Goal: Information Seeking & Learning: Check status

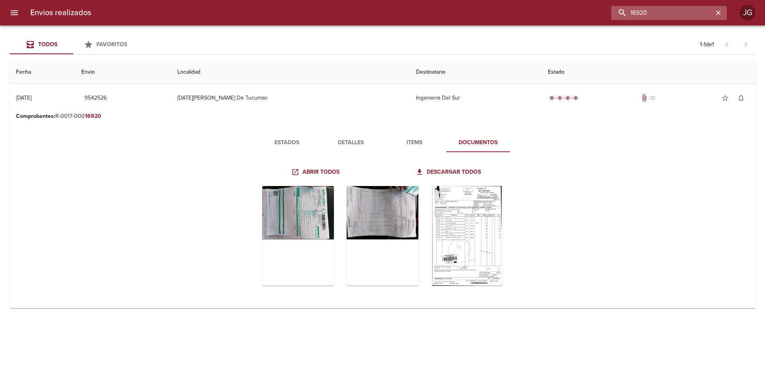
drag, startPoint x: 682, startPoint y: 10, endPoint x: 639, endPoint y: 9, distance: 43.0
click at [639, 9] on input "16920" at bounding box center [662, 13] width 102 height 14
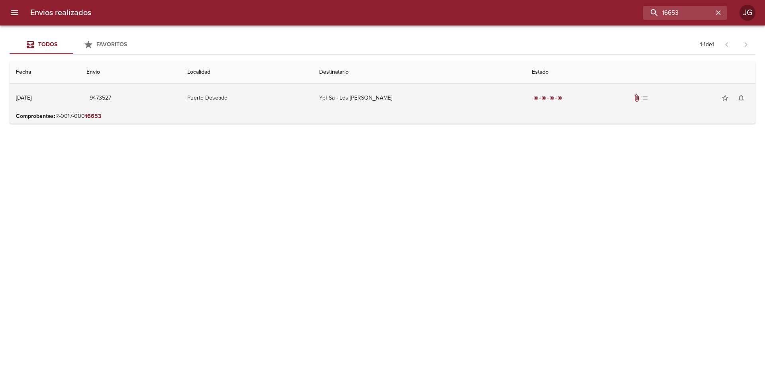
click at [245, 105] on td "Puerto Deseado" at bounding box center [247, 98] width 132 height 29
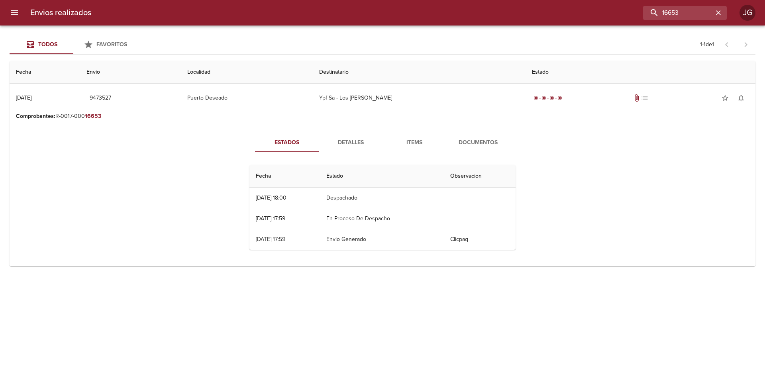
click at [468, 147] on span "Documentos" at bounding box center [478, 143] width 54 height 10
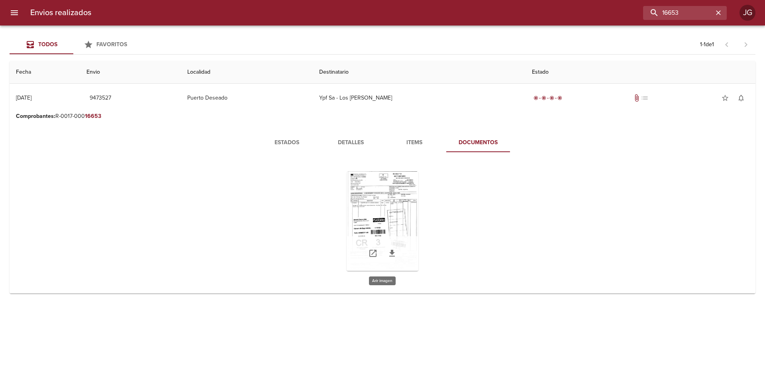
click at [393, 201] on div "Tabla de envíos del cliente" at bounding box center [383, 221] width 72 height 100
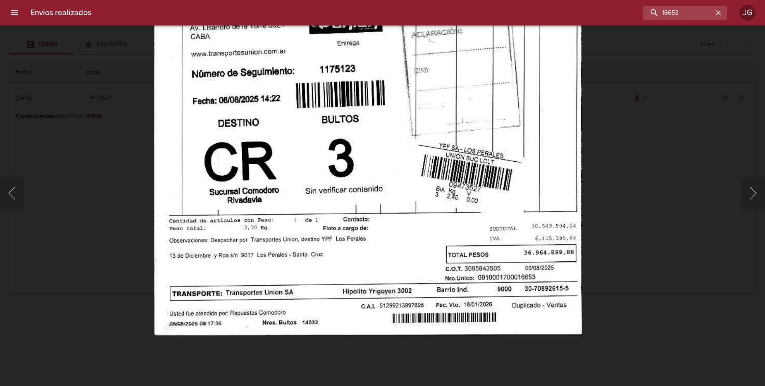
click at [346, 110] on img "Lightbox" at bounding box center [367, 28] width 428 height 616
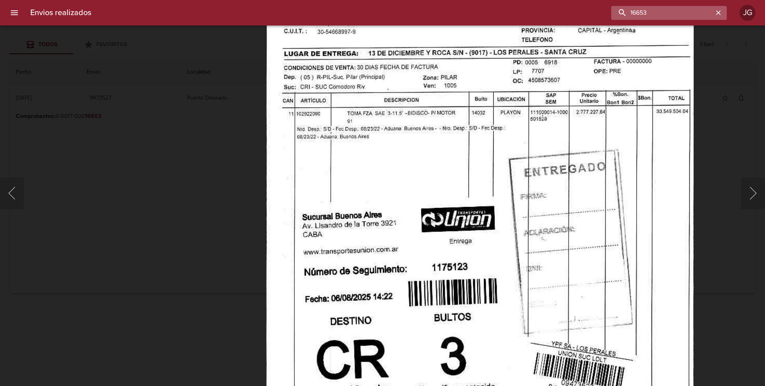
drag, startPoint x: 683, startPoint y: 15, endPoint x: 639, endPoint y: 8, distance: 45.1
click at [639, 8] on input "16653" at bounding box center [662, 13] width 102 height 14
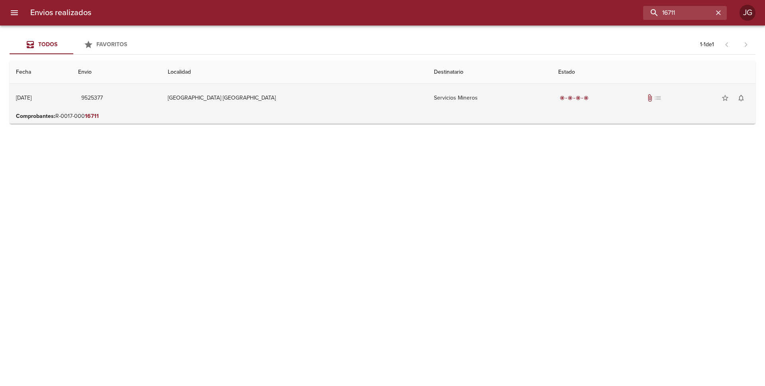
click at [236, 104] on td "[GEOGRAPHIC_DATA] [GEOGRAPHIC_DATA]" at bounding box center [294, 98] width 266 height 29
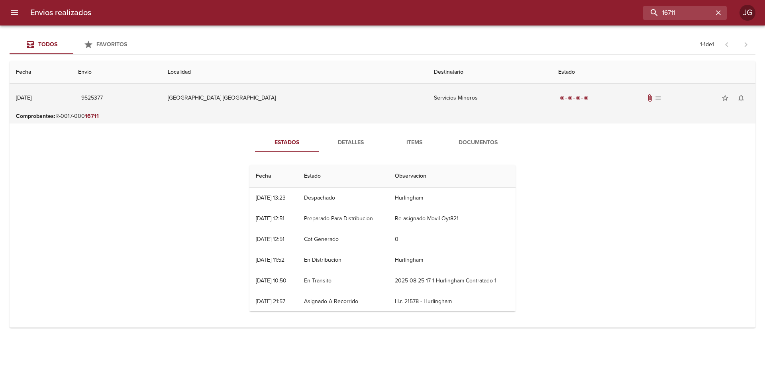
click at [646, 101] on span "attach_file" at bounding box center [650, 98] width 8 height 8
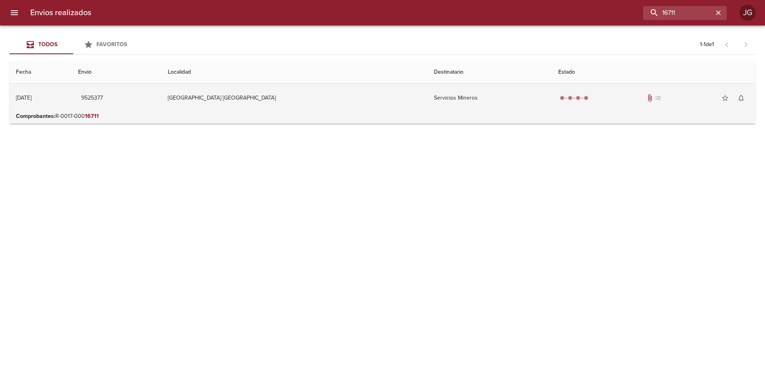
drag, startPoint x: 415, startPoint y: 96, endPoint x: 422, endPoint y: 100, distance: 7.5
click at [428, 96] on td "Servicios Mineros" at bounding box center [490, 98] width 125 height 29
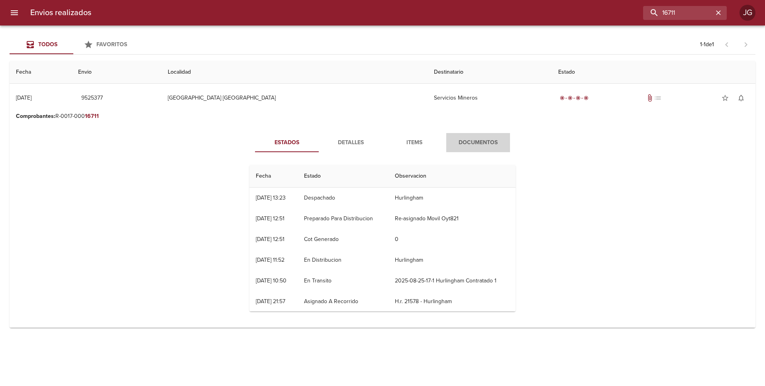
click at [479, 144] on span "Documentos" at bounding box center [478, 143] width 54 height 10
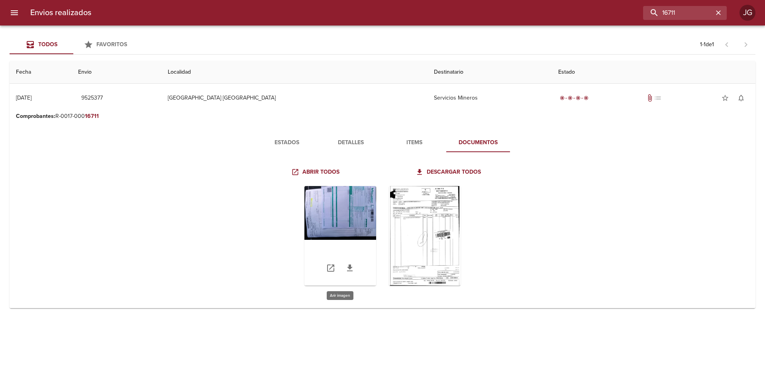
click at [363, 212] on div "Tabla de envíos del cliente" at bounding box center [340, 236] width 72 height 100
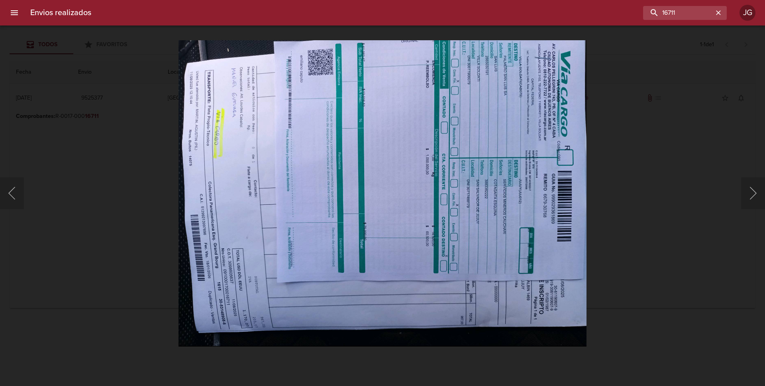
click at [88, 89] on div "Lightbox" at bounding box center [382, 193] width 765 height 386
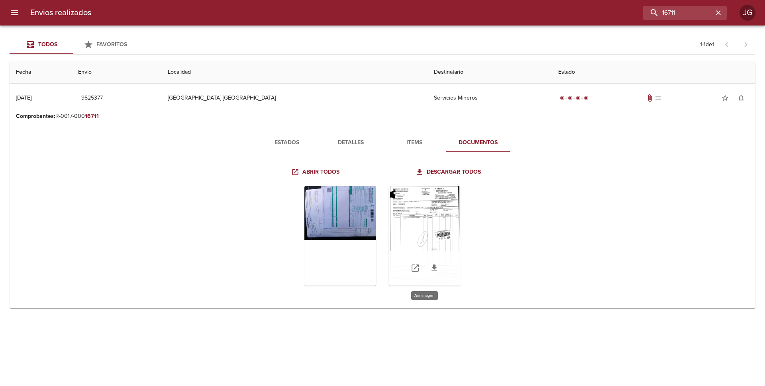
click at [438, 219] on div "Tabla de envíos del cliente" at bounding box center [425, 236] width 72 height 100
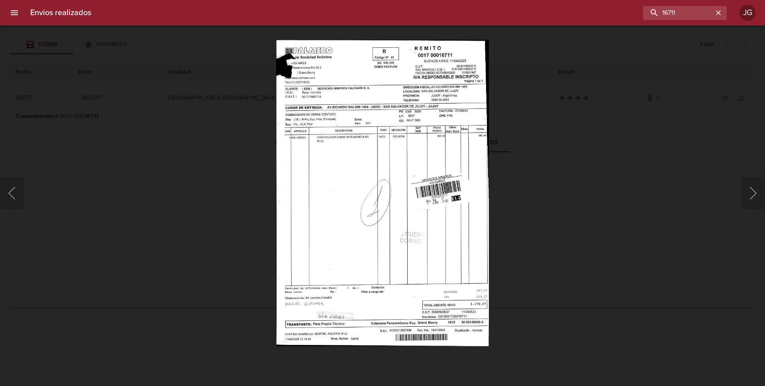
click at [122, 74] on div "Lightbox" at bounding box center [382, 193] width 765 height 386
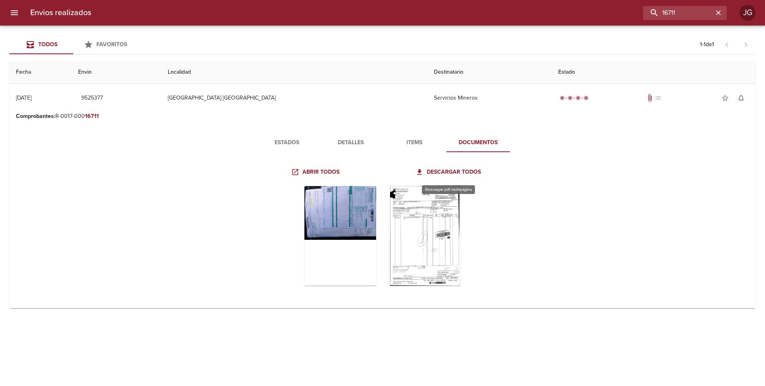
click at [452, 172] on span "Descargar todos" at bounding box center [449, 172] width 64 height 10
drag, startPoint x: 682, startPoint y: 13, endPoint x: 637, endPoint y: 15, distance: 45.5
click at [636, 14] on input "16711" at bounding box center [662, 13] width 102 height 14
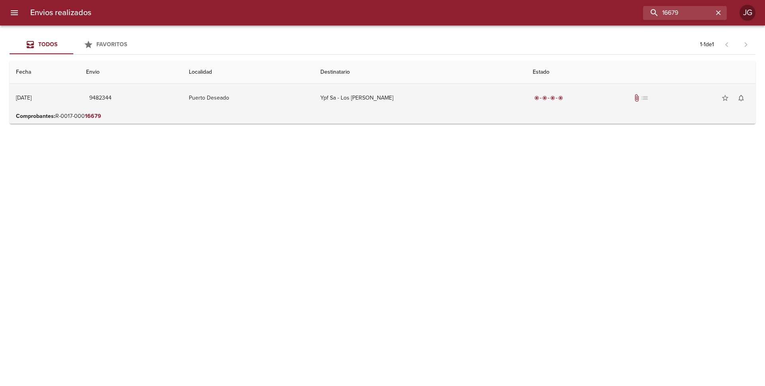
click at [553, 110] on td "radio_button_checked radio_button_checked radio_button_checked radio_button_che…" at bounding box center [640, 98] width 229 height 29
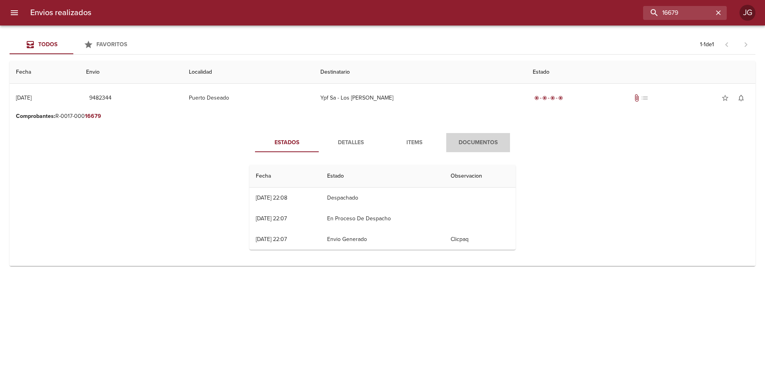
click at [485, 143] on span "Documentos" at bounding box center [478, 143] width 54 height 10
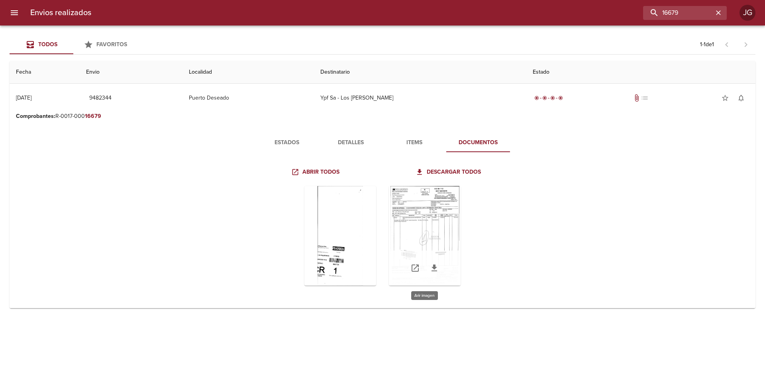
click at [414, 222] on div "Tabla de envíos del cliente" at bounding box center [425, 236] width 72 height 100
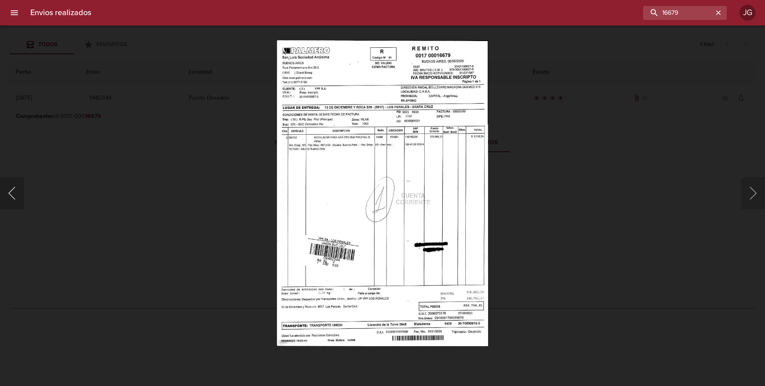
click at [13, 192] on button "Anterior" at bounding box center [12, 193] width 24 height 32
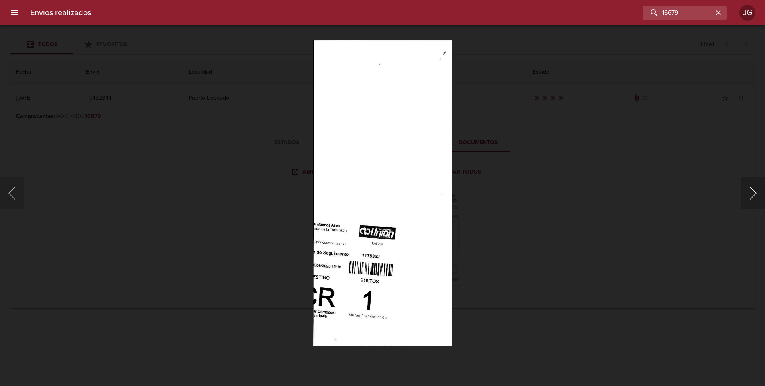
click at [749, 194] on button "Siguiente" at bounding box center [753, 193] width 24 height 32
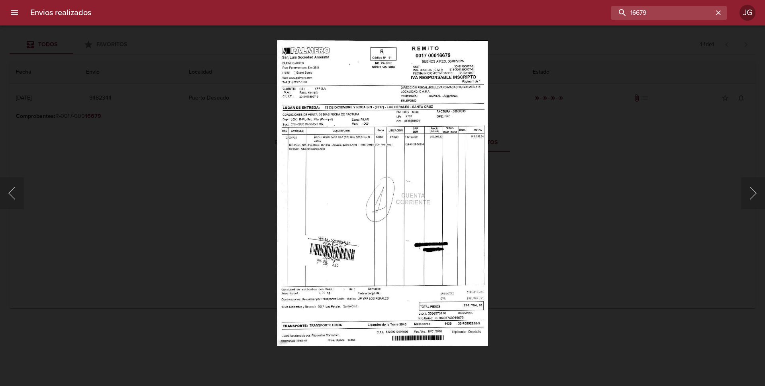
drag, startPoint x: 654, startPoint y: 7, endPoint x: 639, endPoint y: 4, distance: 15.0
click at [639, 4] on div "Envios realizados 16679 JG" at bounding box center [382, 13] width 765 height 26
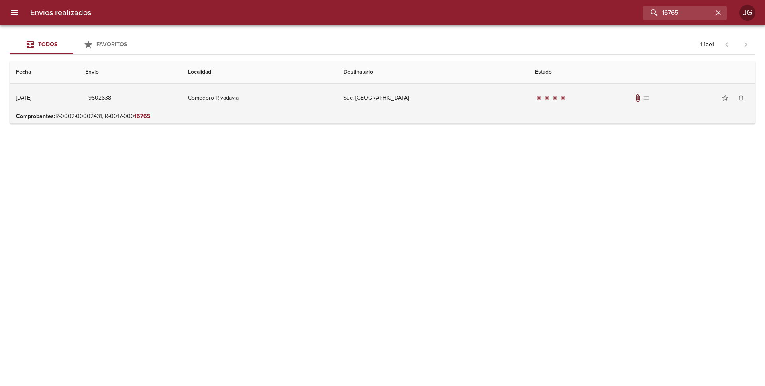
click at [578, 111] on td "radio_button_checked radio_button_checked radio_button_checked radio_button_che…" at bounding box center [642, 98] width 227 height 29
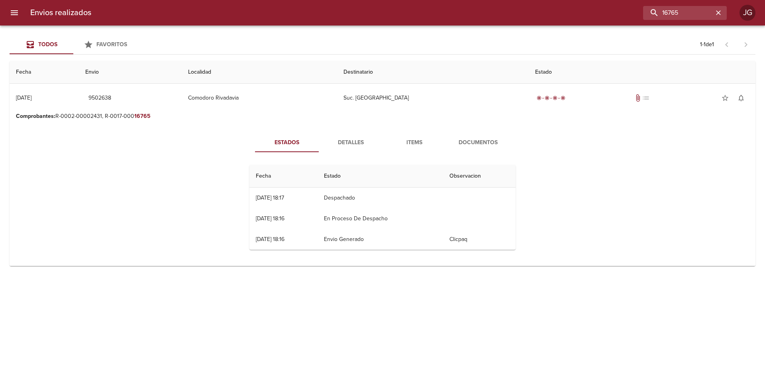
click at [479, 141] on span "Documentos" at bounding box center [478, 143] width 54 height 10
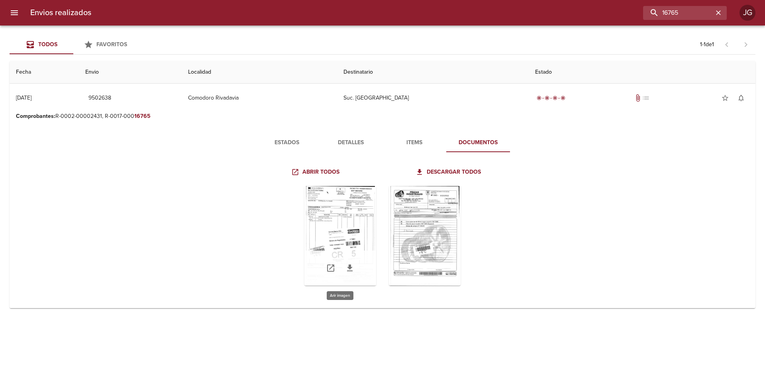
click at [346, 218] on div "Tabla de envíos del cliente" at bounding box center [340, 236] width 72 height 100
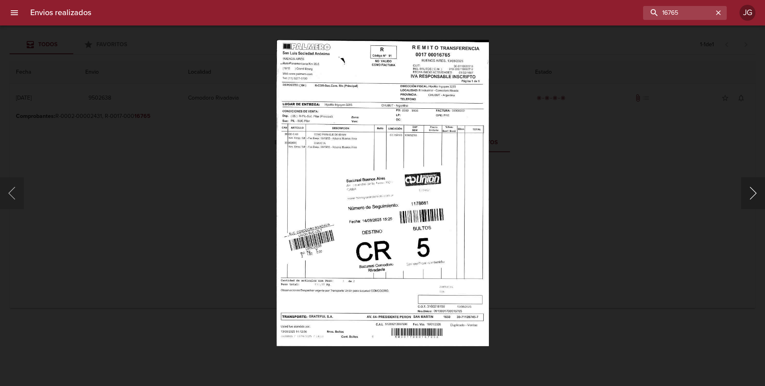
click at [750, 190] on button "Siguiente" at bounding box center [753, 193] width 24 height 32
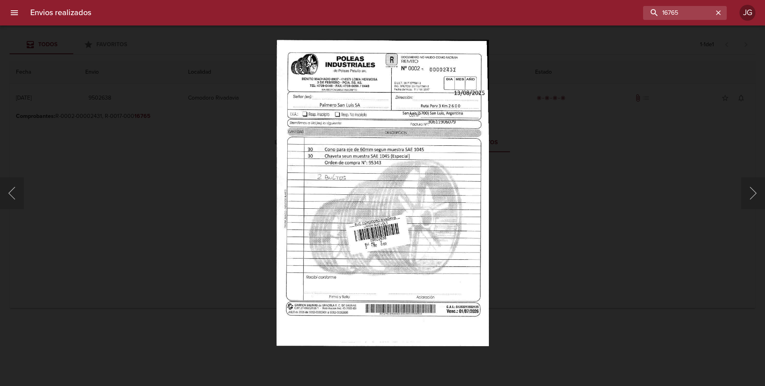
click at [7, 194] on div at bounding box center [4, 193] width 8 height 386
click at [13, 194] on button "Anterior" at bounding box center [12, 193] width 24 height 32
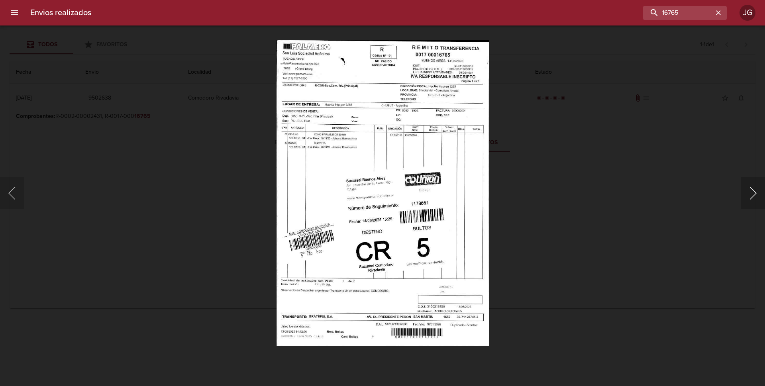
click at [749, 197] on button "Siguiente" at bounding box center [753, 193] width 24 height 32
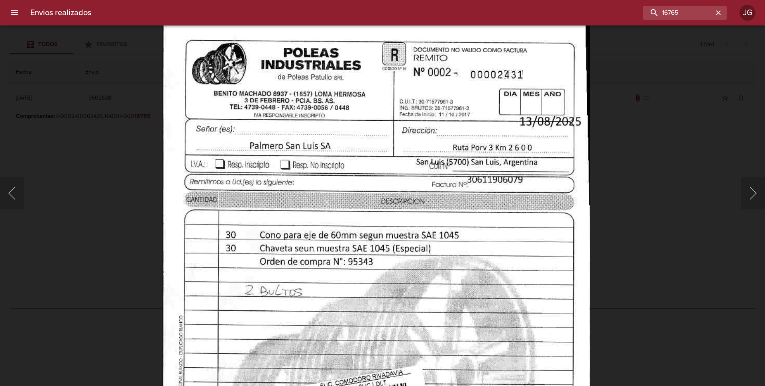
click at [369, 234] on img "Lightbox" at bounding box center [376, 323] width 427 height 616
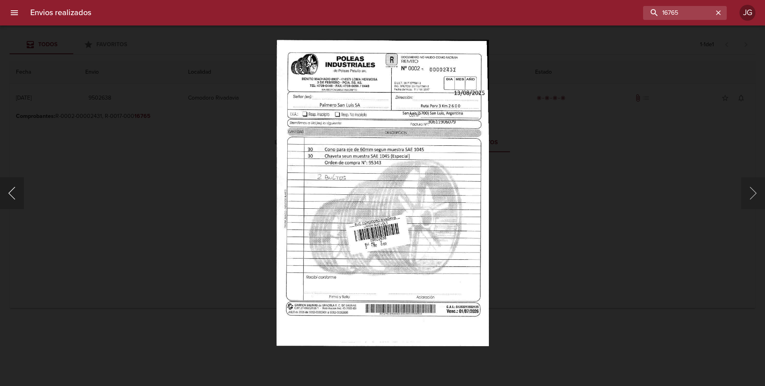
click at [18, 191] on button "Anterior" at bounding box center [12, 193] width 24 height 32
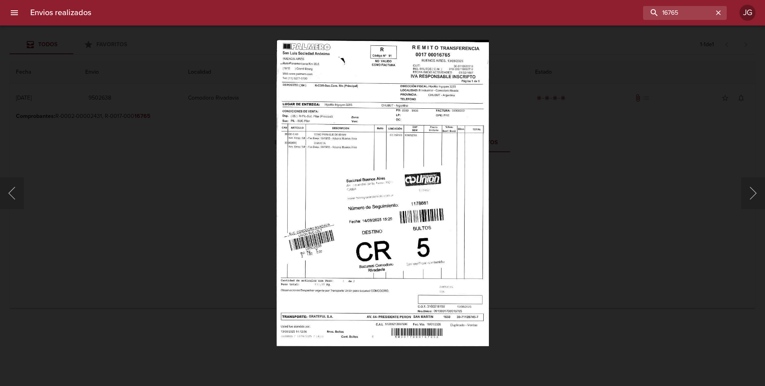
click at [26, 67] on div "Lightbox" at bounding box center [382, 193] width 765 height 386
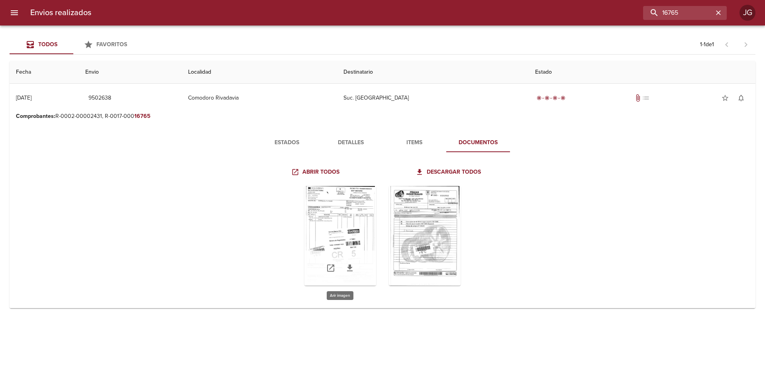
click at [326, 216] on div "Tabla de envíos del cliente" at bounding box center [340, 236] width 72 height 100
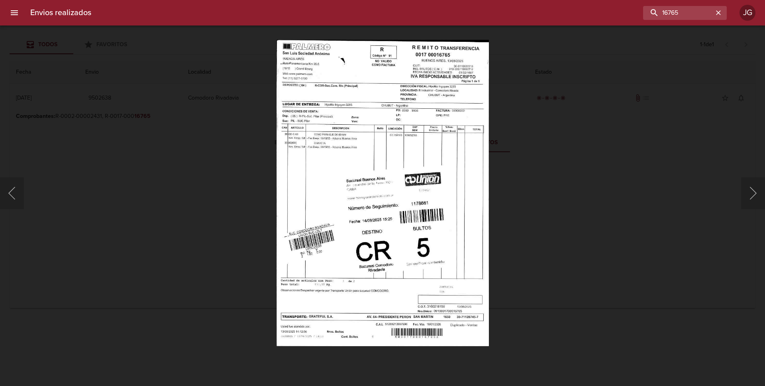
click at [127, 115] on div "Lightbox" at bounding box center [382, 193] width 765 height 386
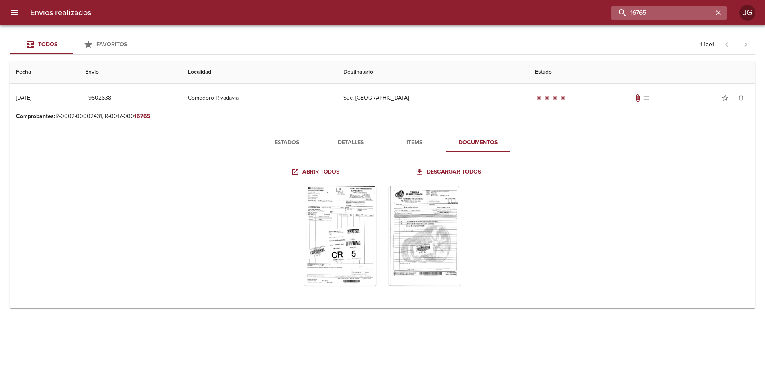
drag, startPoint x: 681, startPoint y: 12, endPoint x: 639, endPoint y: 9, distance: 42.3
click at [639, 9] on input "16765" at bounding box center [662, 13] width 102 height 14
click at [661, 14] on input "16682" at bounding box center [662, 13] width 102 height 14
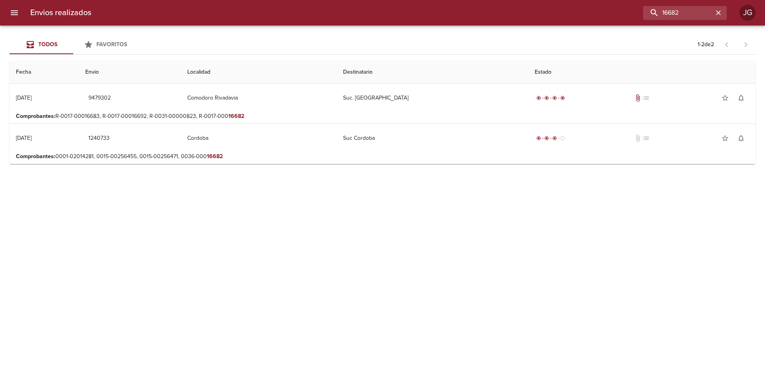
click at [286, 118] on p "Comprobantes : R-0017-00016683, R-0017-00016692, R-0031-00000823, R-0017-000 16…" at bounding box center [382, 116] width 733 height 8
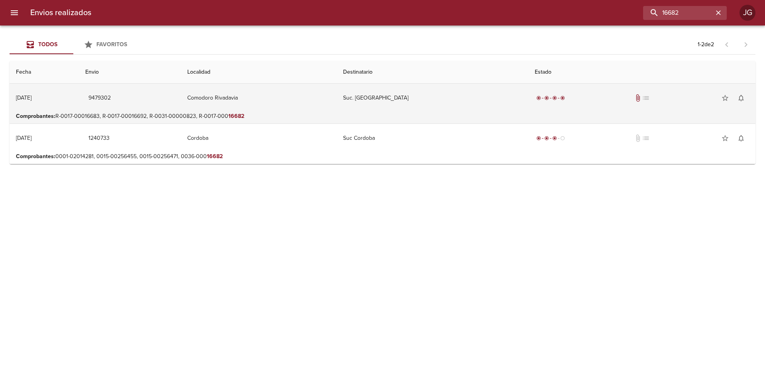
click at [364, 106] on td "Suc. [GEOGRAPHIC_DATA]" at bounding box center [433, 98] width 192 height 29
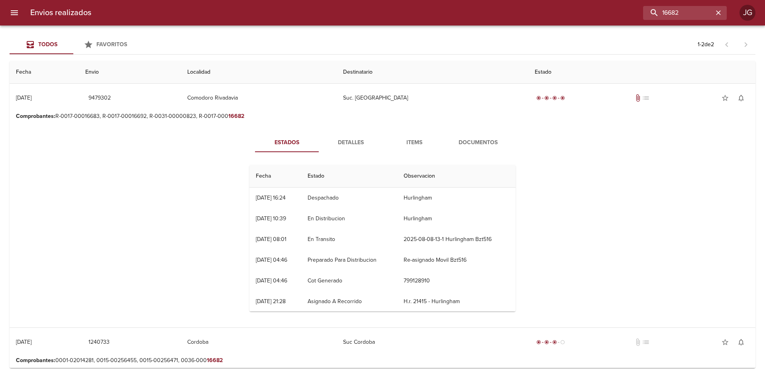
click at [471, 143] on span "Documentos" at bounding box center [478, 143] width 54 height 10
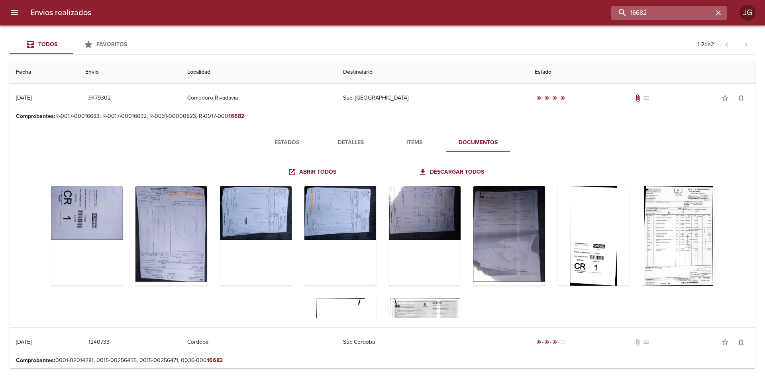
drag, startPoint x: 656, startPoint y: 8, endPoint x: 638, endPoint y: 13, distance: 19.4
click at [638, 13] on input "16682" at bounding box center [662, 13] width 102 height 14
type input "16824"
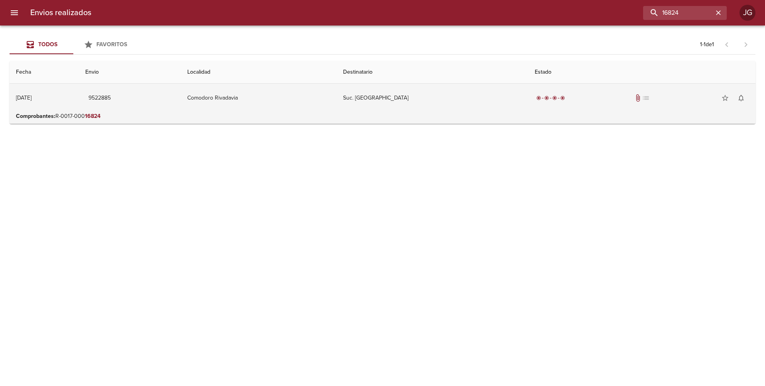
click at [324, 106] on td "Comodoro Rivadavia" at bounding box center [259, 98] width 156 height 29
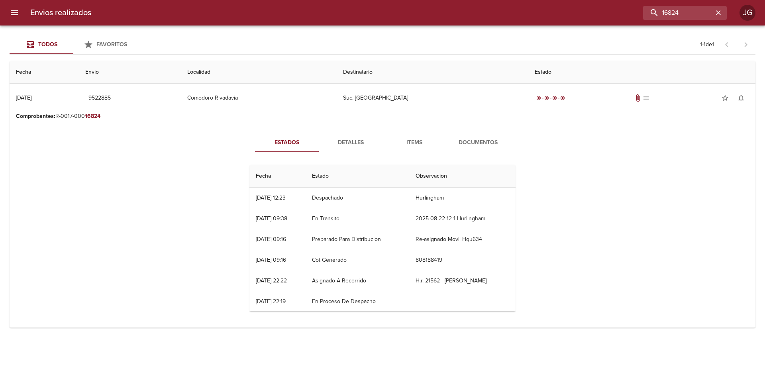
click at [477, 149] on button "Documentos" at bounding box center [478, 142] width 64 height 19
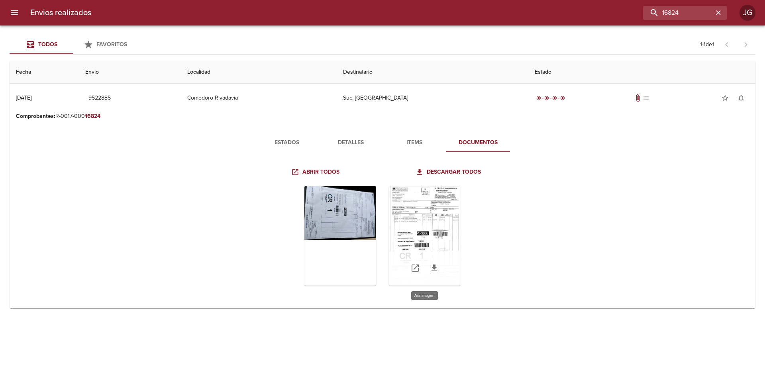
click at [420, 223] on div "Tabla de envíos del cliente" at bounding box center [425, 236] width 72 height 100
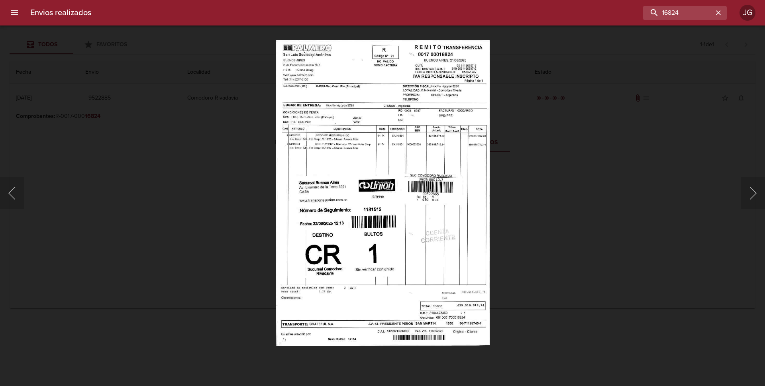
click at [206, 161] on div "Lightbox" at bounding box center [382, 193] width 765 height 386
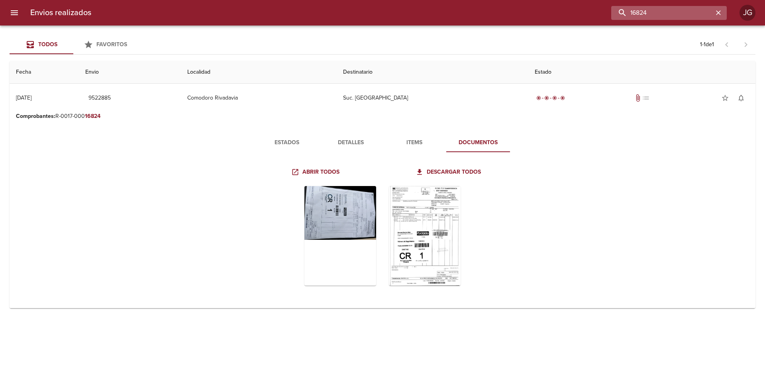
click at [674, 12] on input "16824" at bounding box center [662, 13] width 102 height 14
click at [678, 10] on input "16824" at bounding box center [662, 13] width 102 height 14
click at [718, 12] on icon "button" at bounding box center [718, 12] width 5 height 5
click at [612, 209] on div "Estados Detalles Items Documentos Abrir todos Descargar todos" at bounding box center [382, 216] width 733 height 185
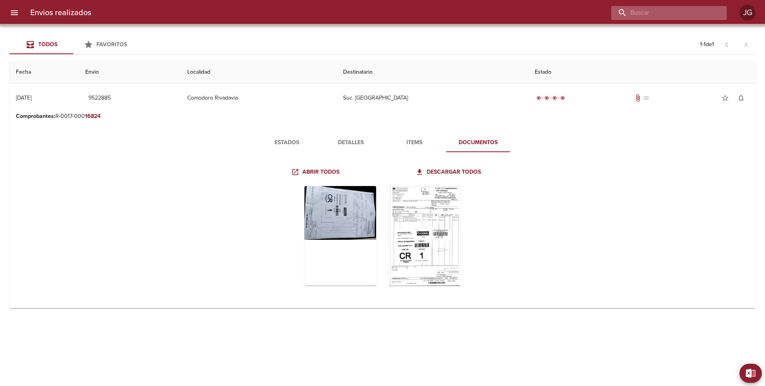
drag, startPoint x: 647, startPoint y: 12, endPoint x: 636, endPoint y: 8, distance: 11.6
click at [636, 8] on input "buscar" at bounding box center [662, 13] width 102 height 14
drag, startPoint x: 651, startPoint y: 13, endPoint x: 643, endPoint y: 10, distance: 8.7
click at [639, 9] on input "buscar" at bounding box center [662, 13] width 102 height 14
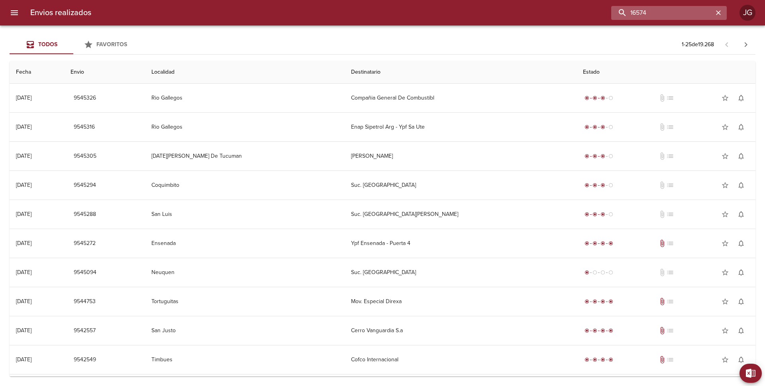
type input "16574"
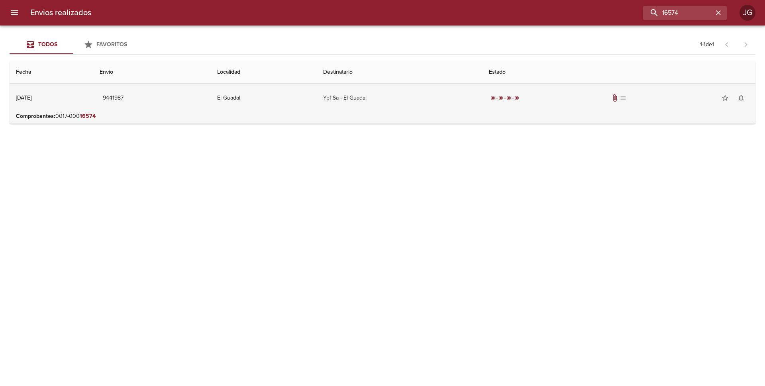
click at [317, 112] on td "El Guadal" at bounding box center [264, 98] width 106 height 29
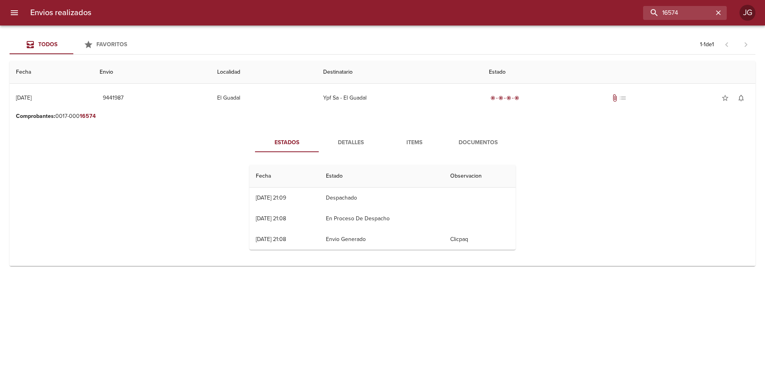
click at [471, 142] on span "Documentos" at bounding box center [478, 143] width 54 height 10
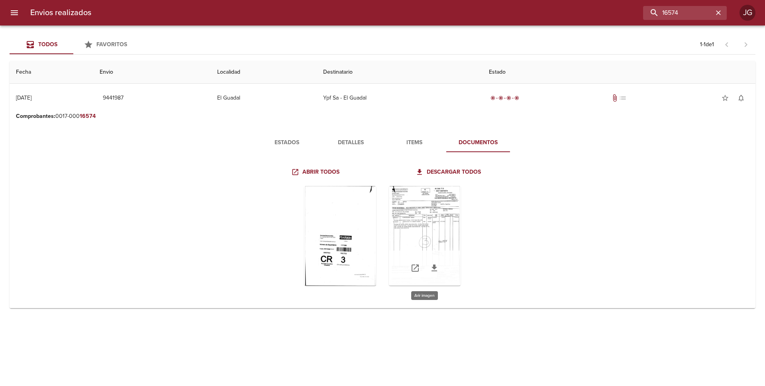
click at [431, 230] on div "Tabla de envíos del cliente" at bounding box center [425, 236] width 72 height 100
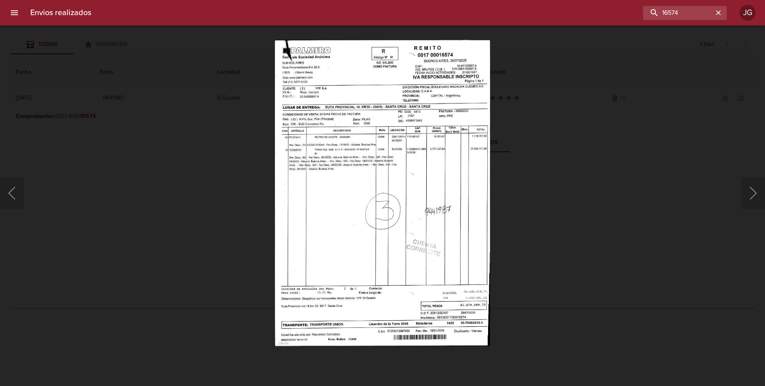
click at [429, 211] on img "Lightbox" at bounding box center [382, 193] width 215 height 306
